Goal: Navigation & Orientation: Find specific page/section

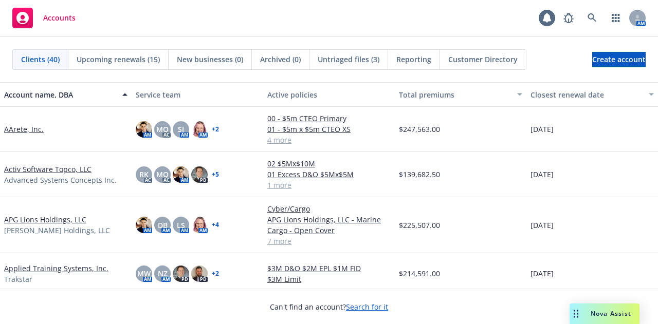
click at [629, 21] on div "AM" at bounding box center [601, 18] width 87 height 21
click at [638, 15] on icon at bounding box center [637, 17] width 3 height 4
click at [613, 17] on icon "button" at bounding box center [616, 18] width 8 height 8
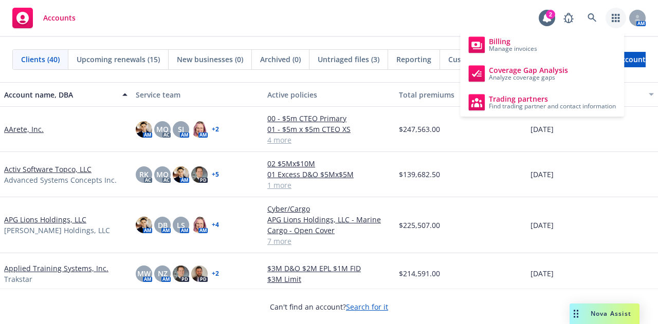
click at [338, 23] on div "Accounts 2 AM" at bounding box center [329, 18] width 658 height 37
